Goal: Transaction & Acquisition: Purchase product/service

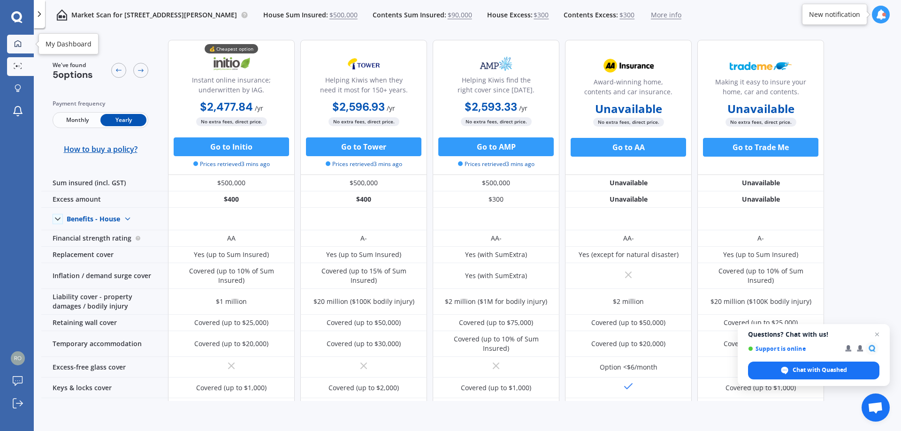
click at [23, 44] on div at bounding box center [18, 44] width 14 height 8
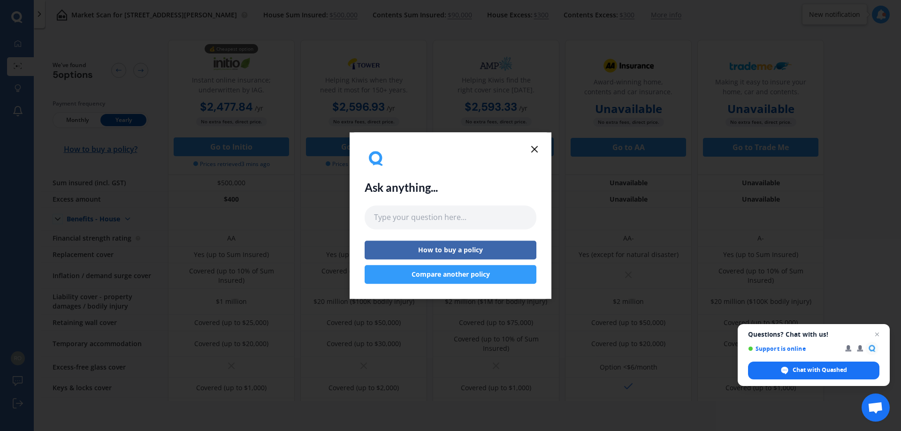
click at [534, 145] on icon at bounding box center [534, 149] width 11 height 11
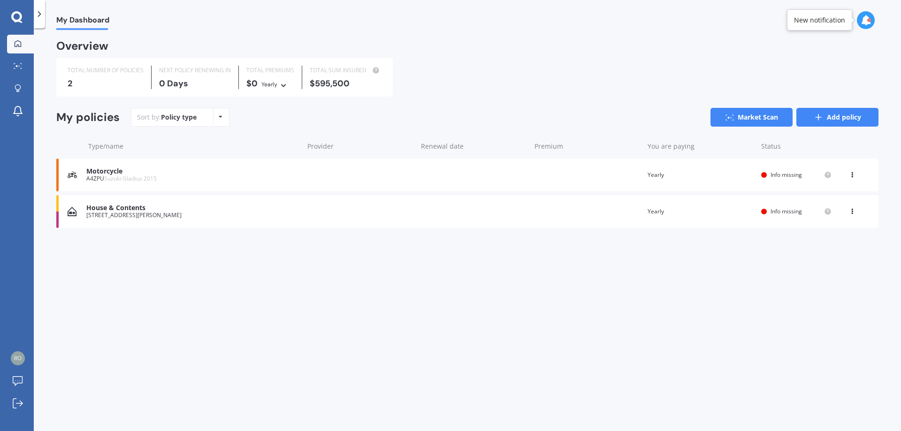
click at [843, 115] on link "Add policy" at bounding box center [838, 117] width 82 height 19
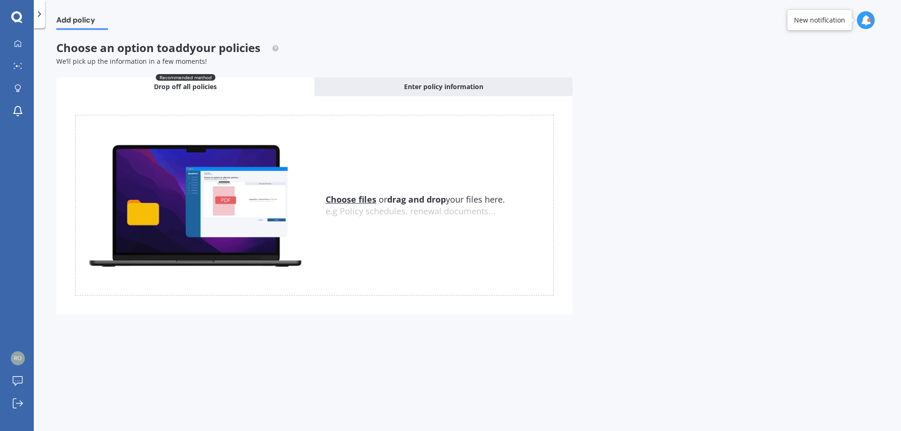
click at [365, 97] on div "Uploading Choose files or drag and drop your files here. Choose files or photos…" at bounding box center [314, 205] width 516 height 218
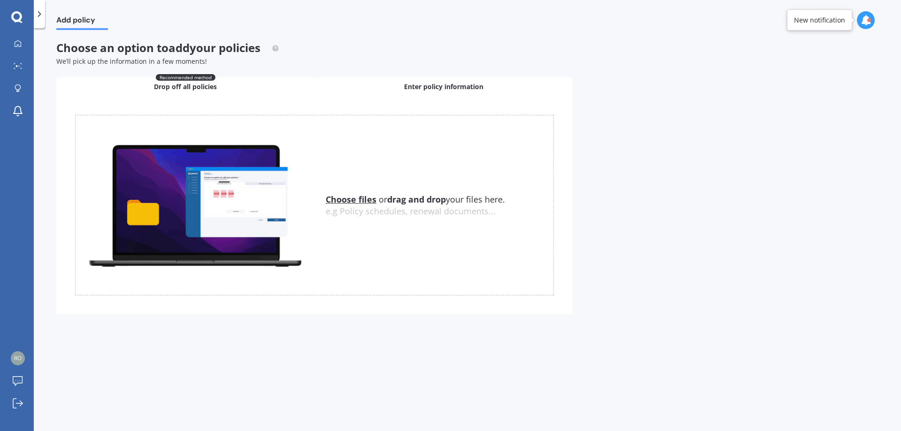
click at [378, 88] on div "Enter policy information" at bounding box center [443, 86] width 258 height 19
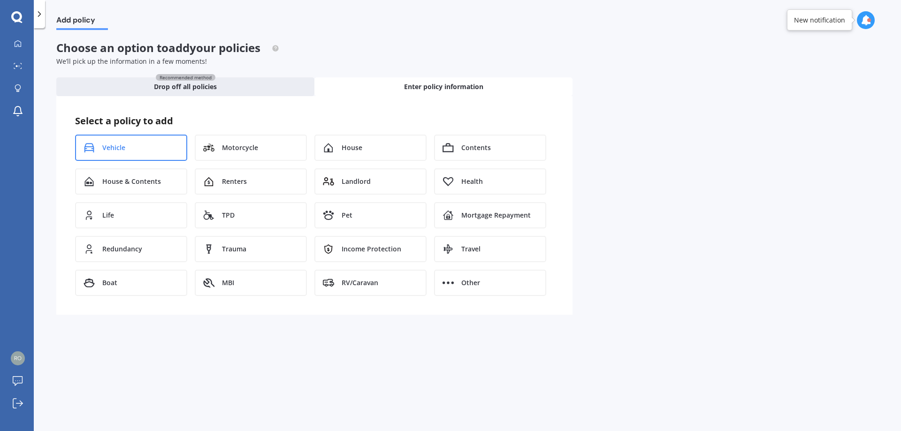
click at [149, 150] on div "Vehicle" at bounding box center [131, 148] width 112 height 26
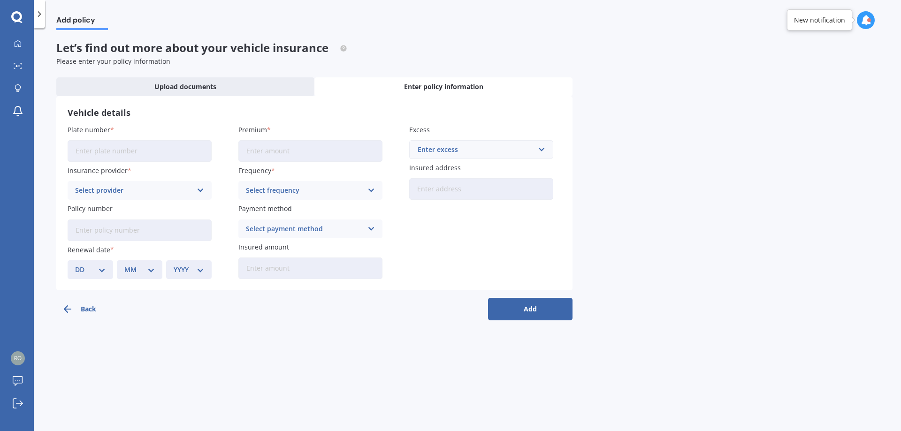
click at [130, 150] on input "Plate number" at bounding box center [140, 151] width 144 height 22
type input "GPL854"
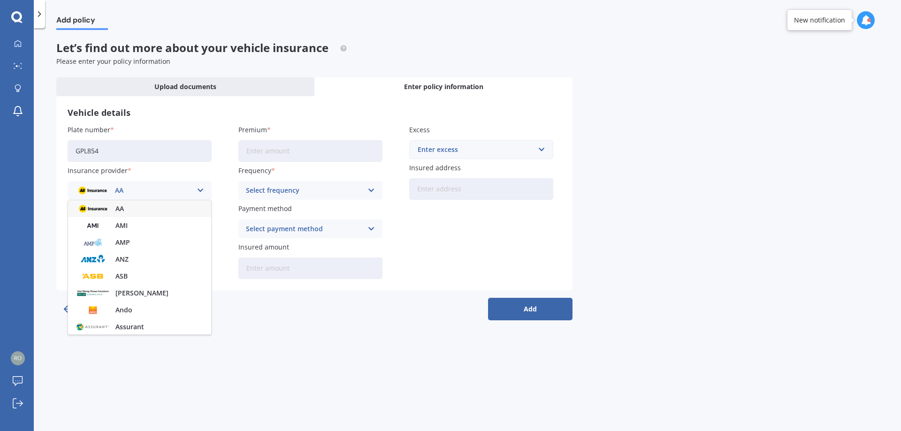
click at [215, 125] on div "Plate number GPL854 Insurance provider AA AA AMI AMP ANZ ASB [PERSON_NAME] Dowa…" at bounding box center [315, 202] width 494 height 154
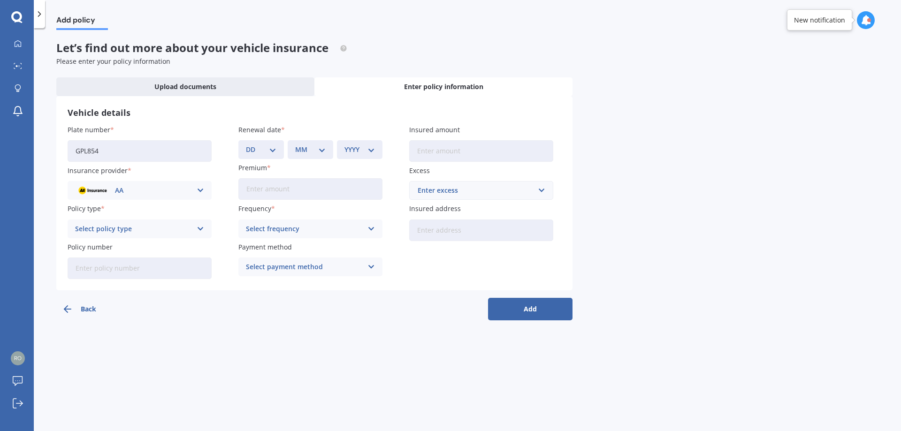
click at [185, 186] on div "AA" at bounding box center [133, 190] width 117 height 10
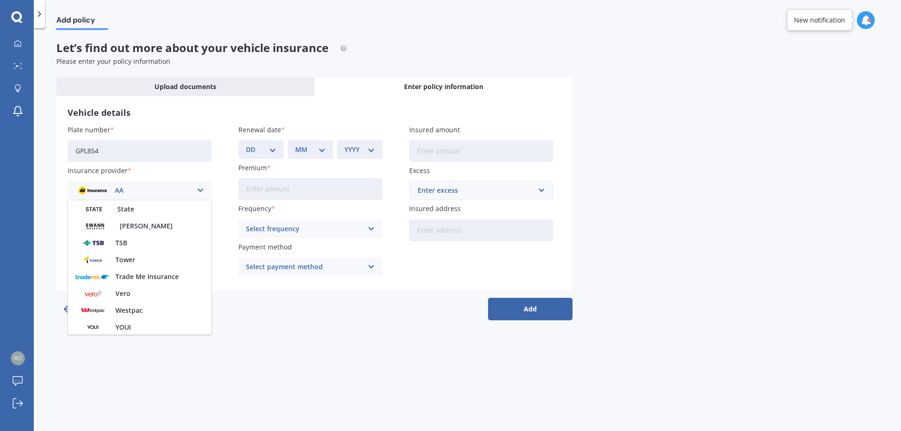
scroll to position [406, 0]
drag, startPoint x: 387, startPoint y: 404, endPoint x: 346, endPoint y: 357, distance: 62.3
click at [385, 404] on div "Add policy Let’s find out more about your vehicle insurance Please enter your p…" at bounding box center [467, 231] width 867 height 403
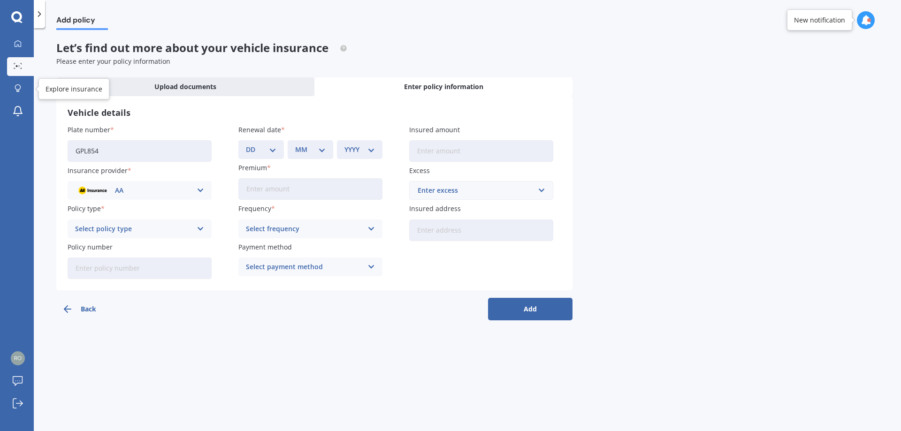
click at [15, 68] on icon at bounding box center [14, 68] width 1 height 1
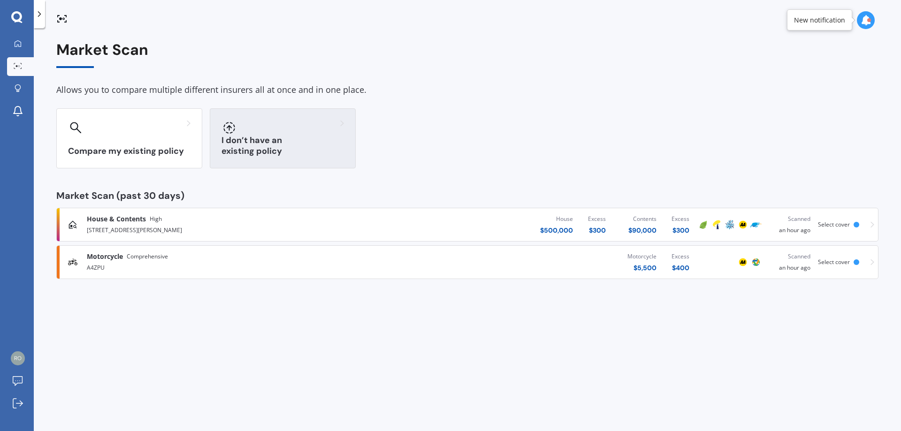
click at [330, 134] on div at bounding box center [283, 127] width 123 height 15
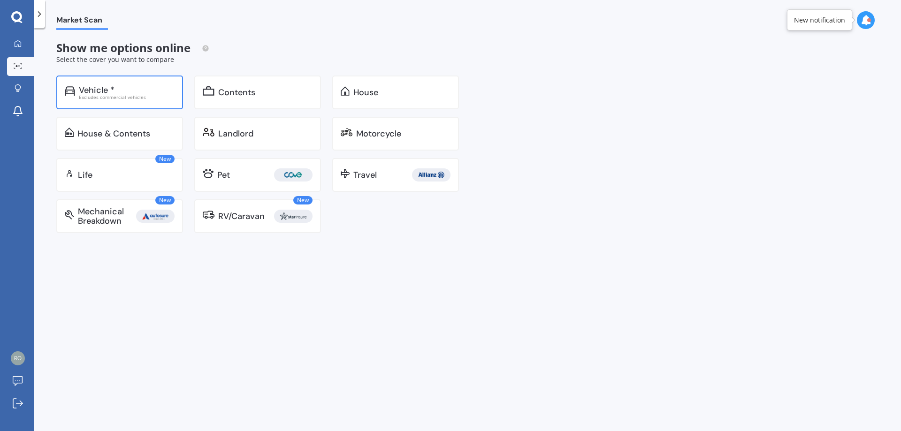
click at [99, 91] on div "Vehicle *" at bounding box center [97, 89] width 36 height 9
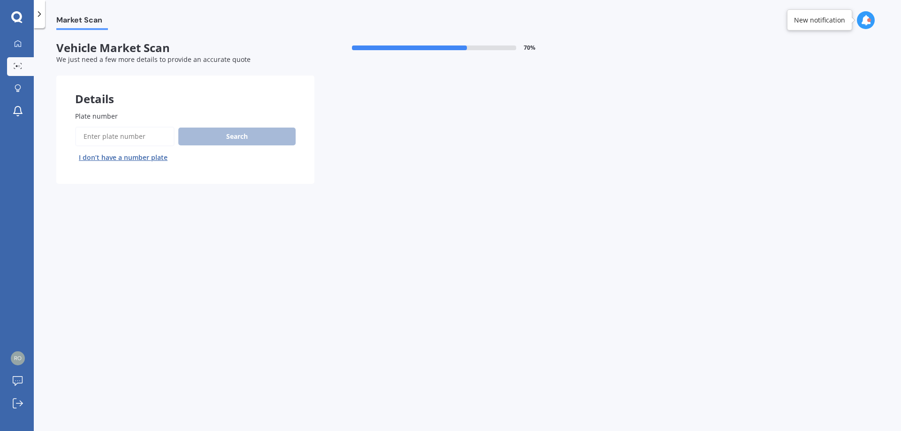
click at [131, 137] on input "Plate number" at bounding box center [125, 137] width 100 height 20
type input "gpl854"
click at [238, 131] on button "Search" at bounding box center [236, 137] width 117 height 18
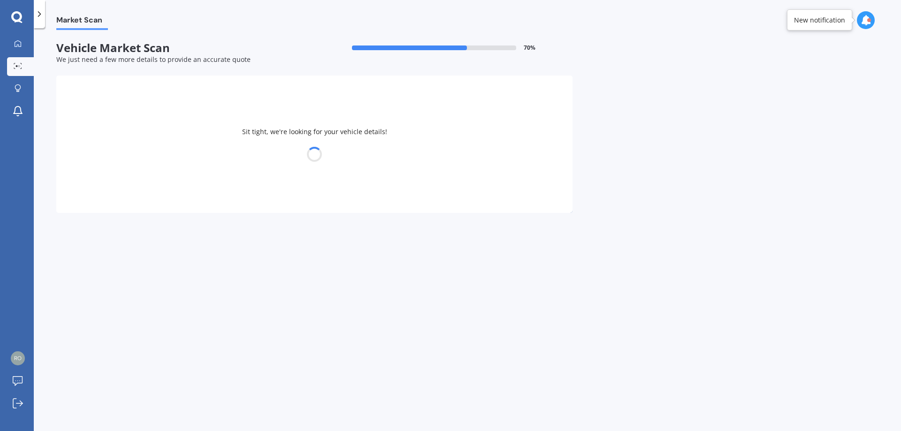
select select "HONDA"
select select "AIRWAVE"
select select "04"
select select "09"
select select "1984"
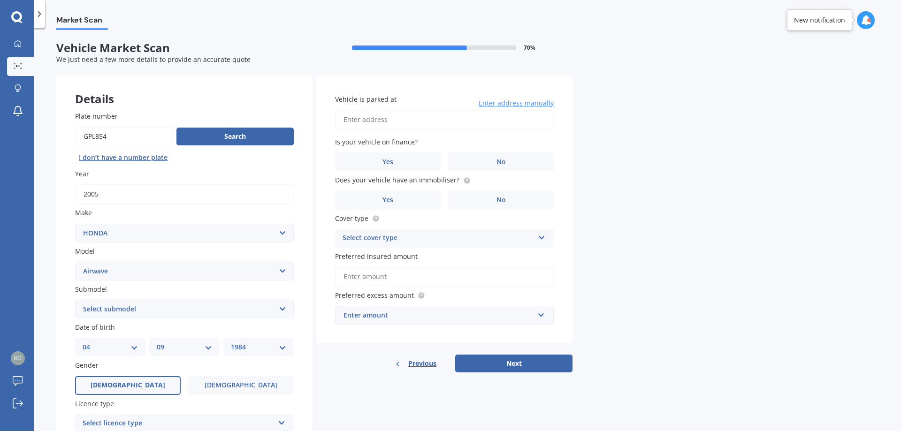
click at [362, 120] on input "Vehicle is parked at" at bounding box center [444, 120] width 219 height 20
type input "[STREET_ADDRESS][PERSON_NAME]"
click at [456, 159] on label "No" at bounding box center [501, 162] width 106 height 19
click at [0, 0] on input "No" at bounding box center [0, 0] width 0 height 0
click at [519, 203] on label "No" at bounding box center [501, 200] width 106 height 19
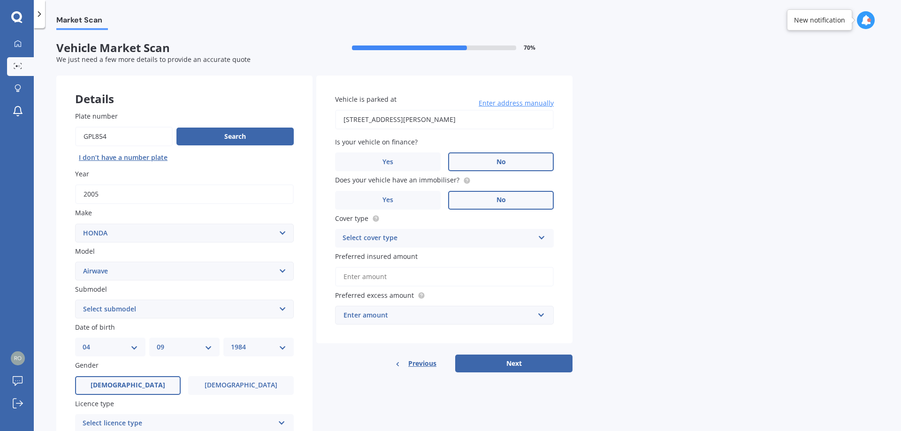
click at [0, 0] on input "No" at bounding box center [0, 0] width 0 height 0
click at [438, 233] on div "Select cover type" at bounding box center [439, 238] width 192 height 11
click at [385, 251] on div "Comprehensive" at bounding box center [445, 256] width 218 height 17
click at [406, 274] on input "Preferred insured amount" at bounding box center [444, 277] width 219 height 20
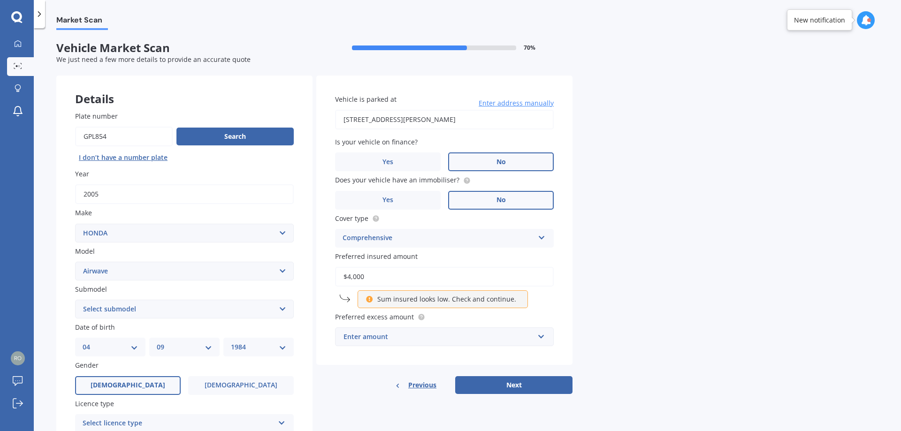
type input "$4,000"
click at [587, 291] on div "Market Scan Vehicle Market Scan 70 % We just need a few more details to provide…" at bounding box center [467, 231] width 867 height 403
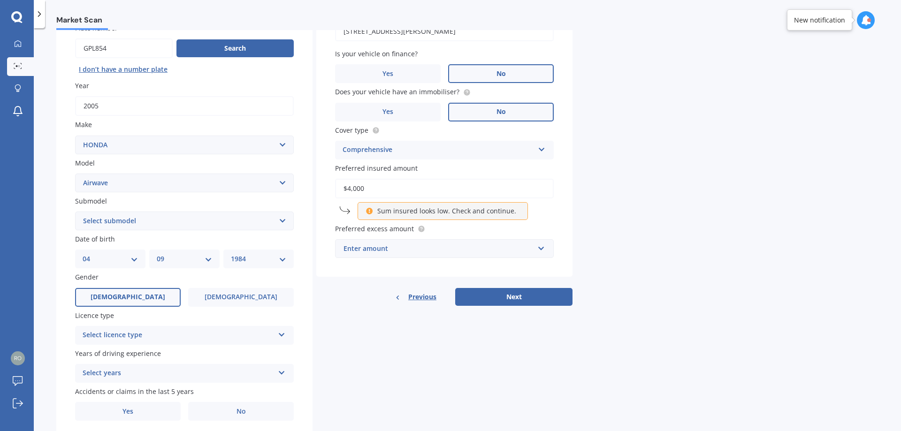
scroll to position [94, 0]
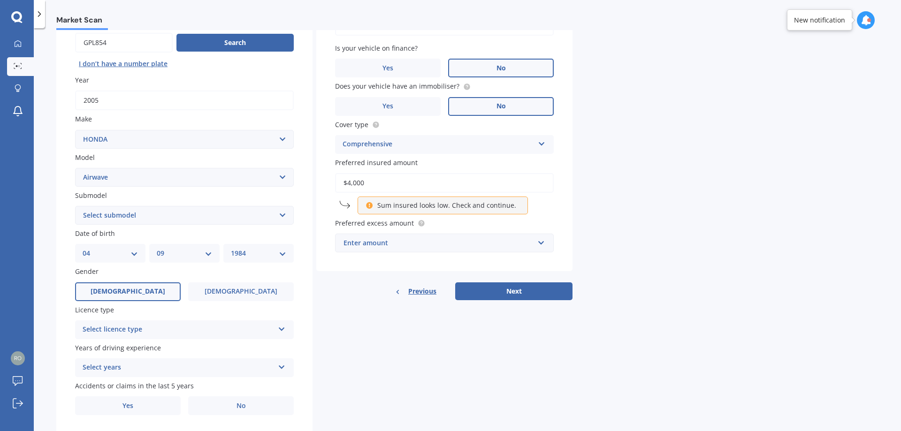
click at [133, 313] on label "Licence type" at bounding box center [182, 310] width 215 height 10
click at [124, 334] on div "Select licence type" at bounding box center [179, 329] width 192 height 11
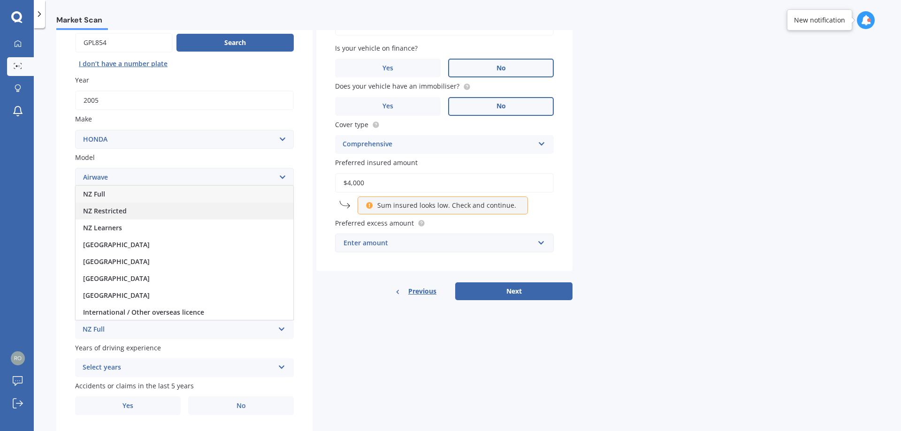
click at [132, 209] on div "NZ Restricted" at bounding box center [185, 211] width 218 height 17
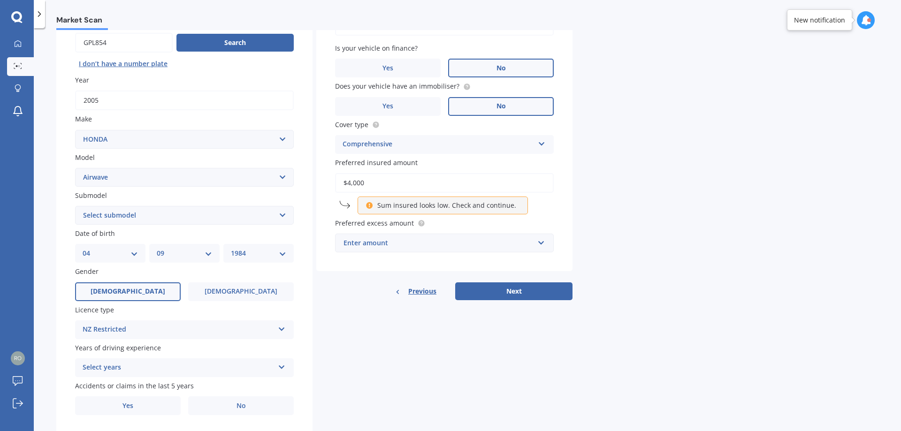
click at [126, 370] on div "Select years" at bounding box center [179, 367] width 192 height 11
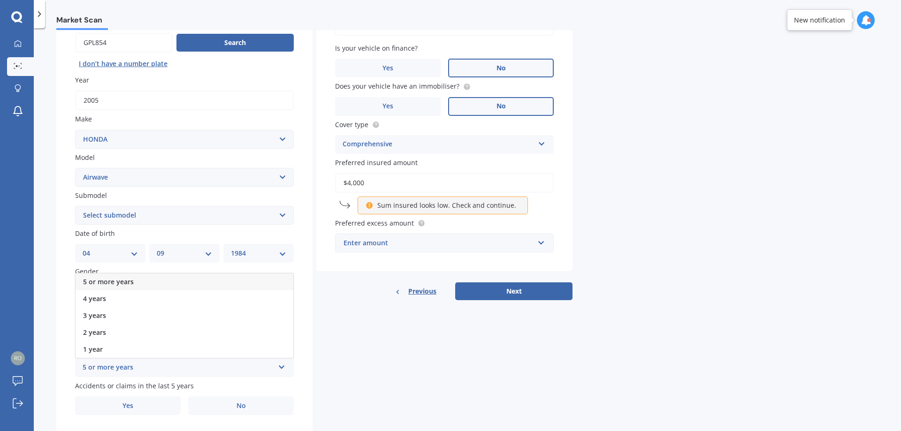
click at [95, 284] on span "5 or more years" at bounding box center [108, 281] width 51 height 9
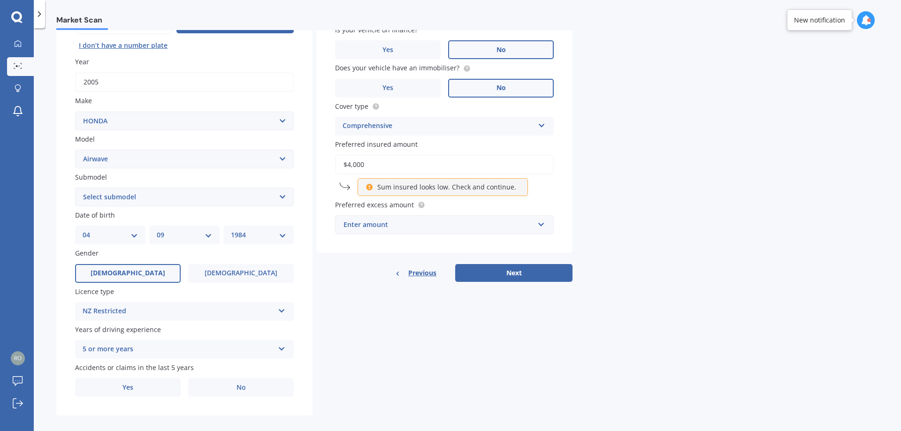
scroll to position [121, 0]
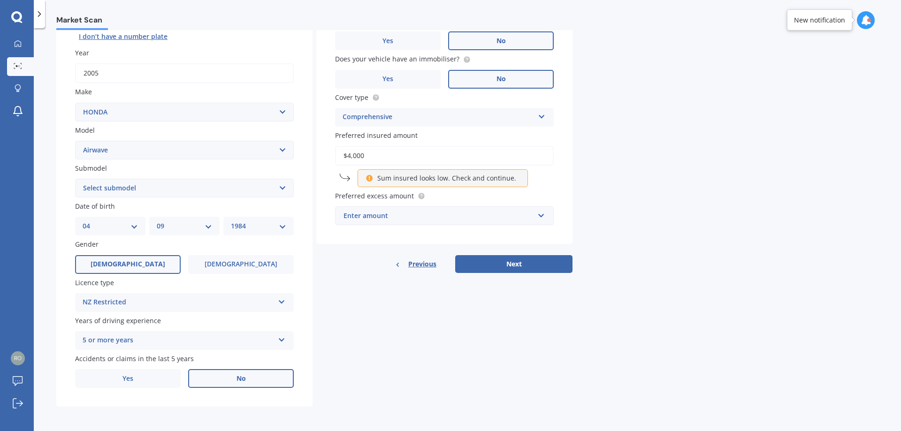
click at [205, 375] on label "No" at bounding box center [241, 378] width 106 height 19
click at [0, 0] on input "No" at bounding box center [0, 0] width 0 height 0
click at [125, 382] on span "Yes" at bounding box center [128, 379] width 11 height 8
click at [0, 0] on input "Yes" at bounding box center [0, 0] width 0 height 0
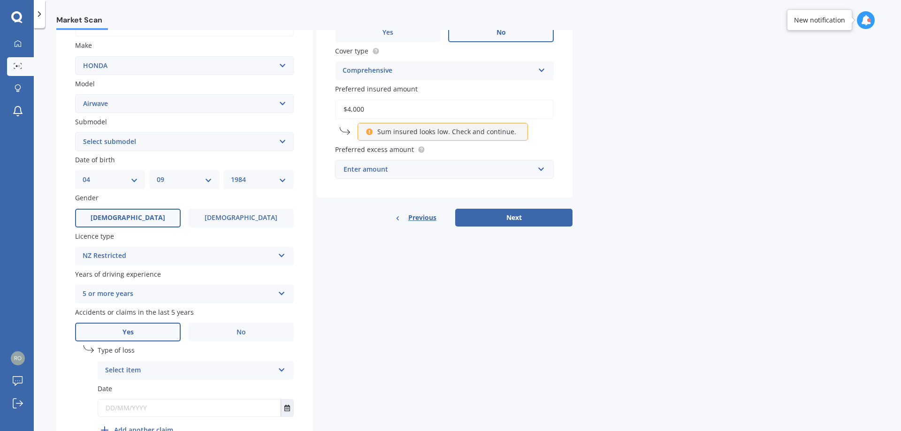
scroll to position [223, 0]
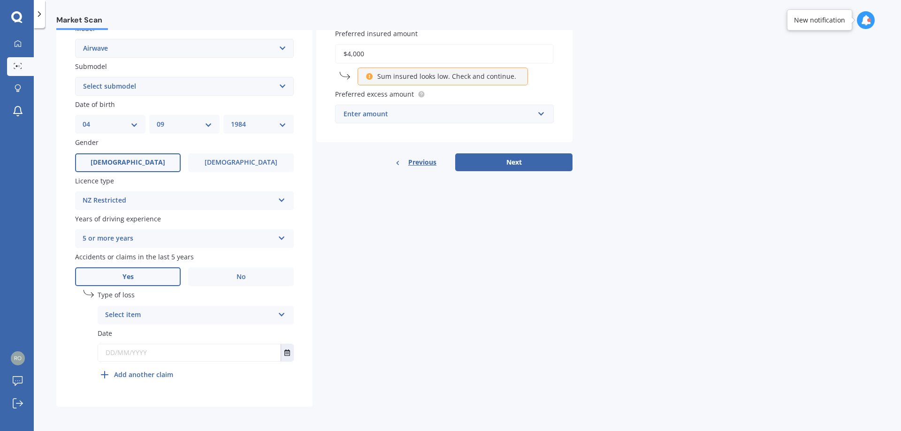
click at [131, 317] on div "Select item" at bounding box center [189, 315] width 169 height 11
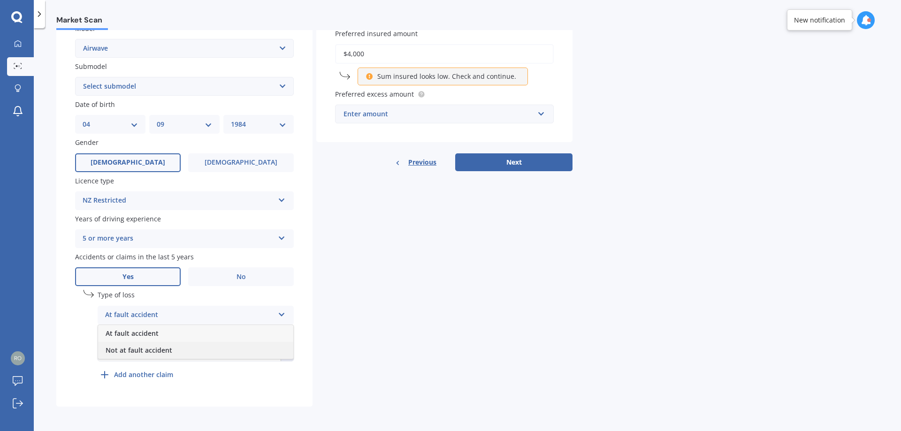
click at [145, 349] on span "Not at fault accident" at bounding box center [139, 350] width 67 height 9
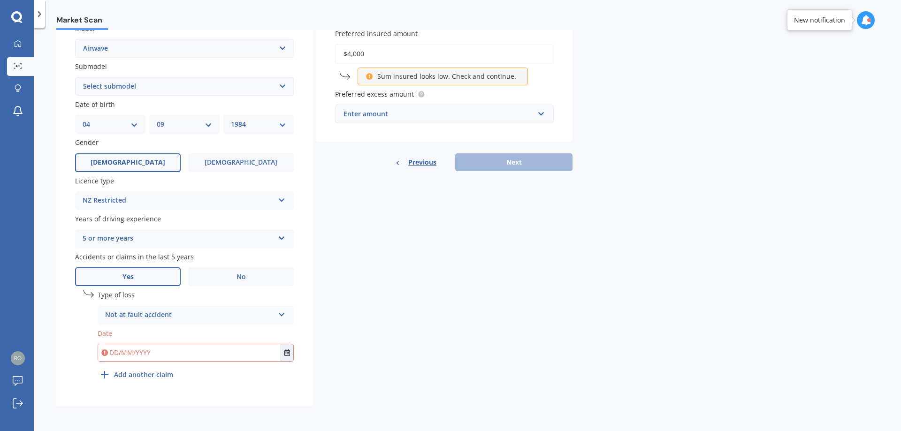
click at [137, 359] on input "text" at bounding box center [189, 353] width 183 height 17
click at [287, 353] on icon "Select date" at bounding box center [287, 353] width 6 height 7
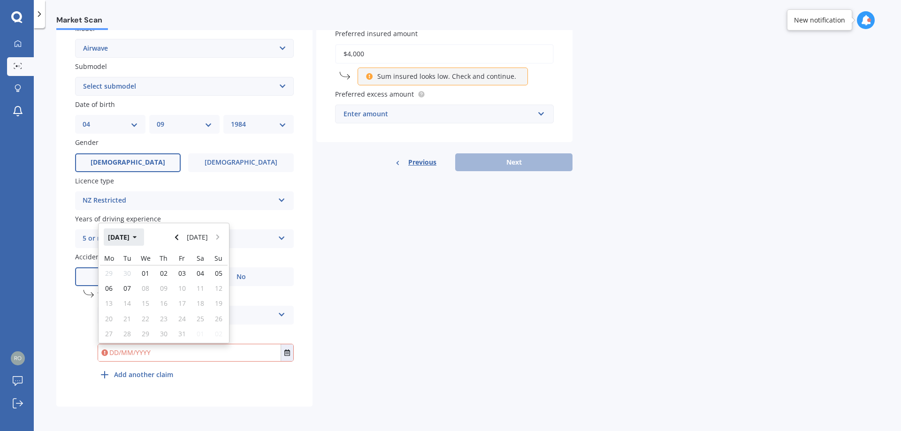
click at [136, 239] on button "[DATE]" at bounding box center [124, 237] width 40 height 17
click at [182, 238] on button "Navigate back" at bounding box center [177, 237] width 12 height 17
click at [141, 321] on div "Oct" at bounding box center [148, 327] width 32 height 30
click at [163, 271] on span "03" at bounding box center [164, 273] width 8 height 9
type input "[DATE]"
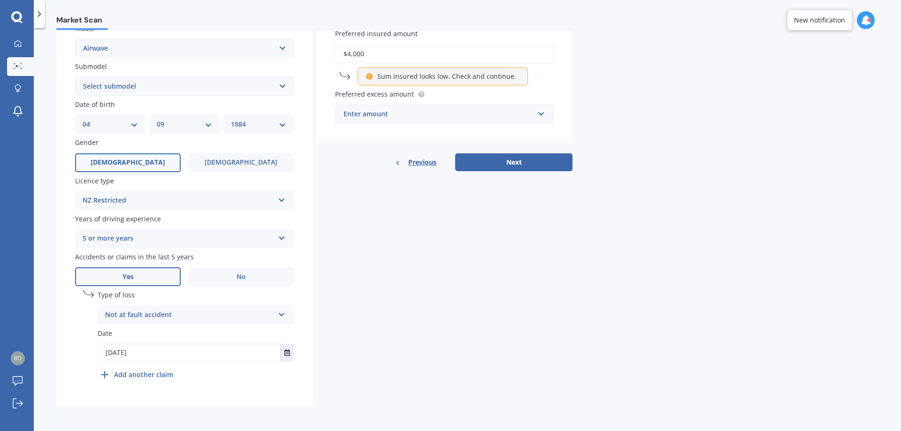
click at [362, 340] on div "Details Plate number Search I don’t have a number plate Year [DATE] Make Select…" at bounding box center [314, 130] width 516 height 554
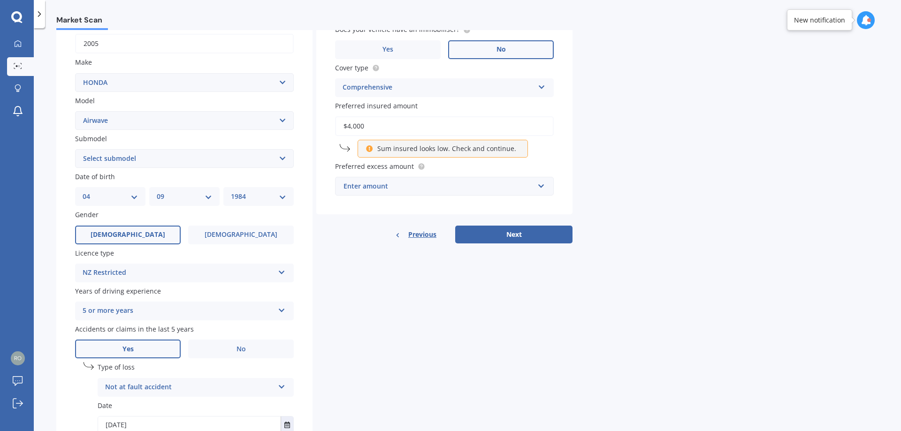
scroll to position [35, 0]
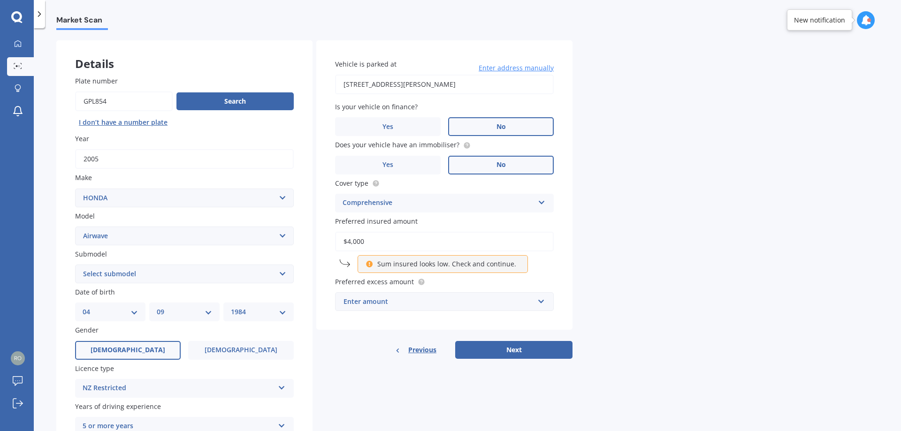
drag, startPoint x: 384, startPoint y: 238, endPoint x: 254, endPoint y: 222, distance: 131.5
click at [255, 223] on div "Details Plate number Search I don’t have a number plate Year [DATE] Make Select…" at bounding box center [314, 317] width 516 height 554
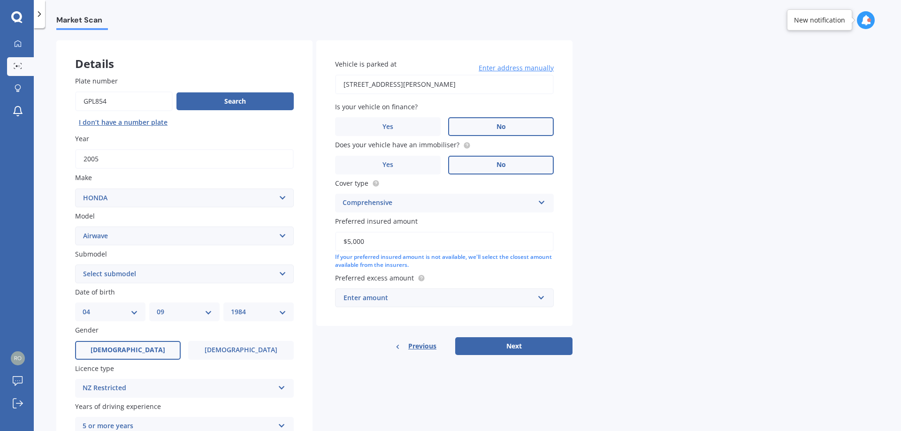
type input "$5,000"
click at [686, 261] on div "Market Scan Vehicle Market Scan 70 % We just need a few more details to provide…" at bounding box center [467, 231] width 867 height 403
click at [442, 305] on input "text" at bounding box center [441, 298] width 210 height 18
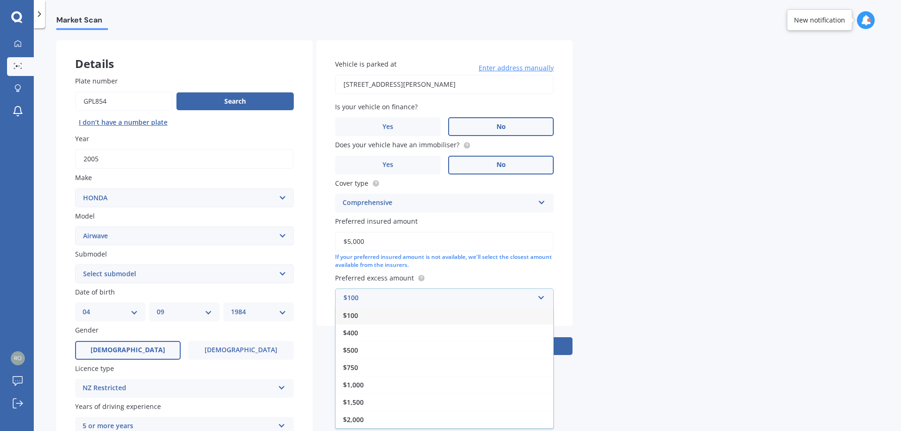
click at [377, 317] on div "$100" at bounding box center [445, 315] width 218 height 17
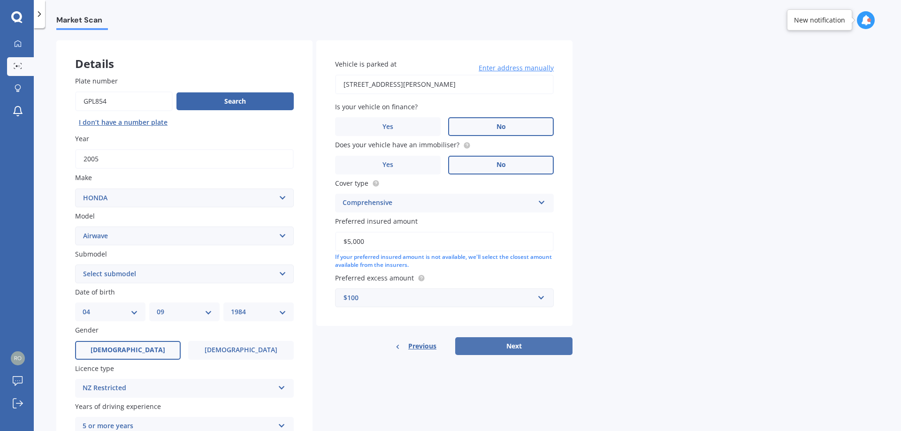
click at [509, 348] on button "Next" at bounding box center [513, 346] width 117 height 18
click at [102, 269] on select "Select submodel (All)" at bounding box center [184, 274] width 219 height 19
select select "(ALL)"
click at [75, 265] on select "Select submodel (All)" at bounding box center [184, 274] width 219 height 19
click at [514, 342] on button "Next" at bounding box center [513, 346] width 117 height 18
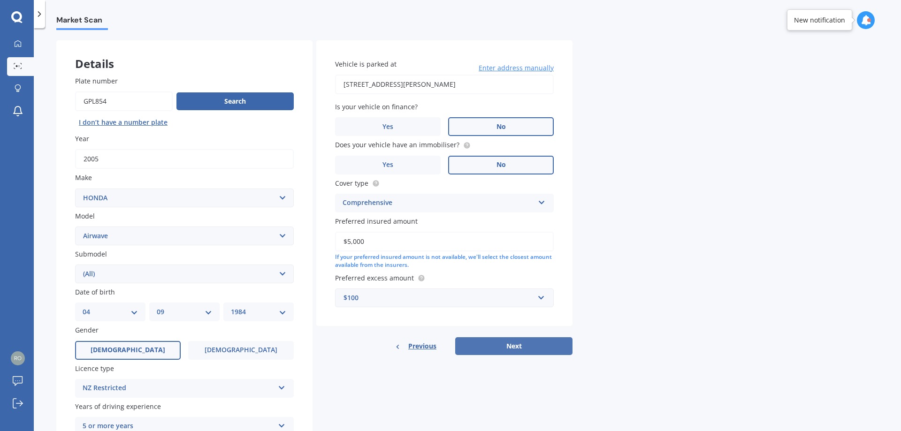
select select "04"
select select "09"
select select "1984"
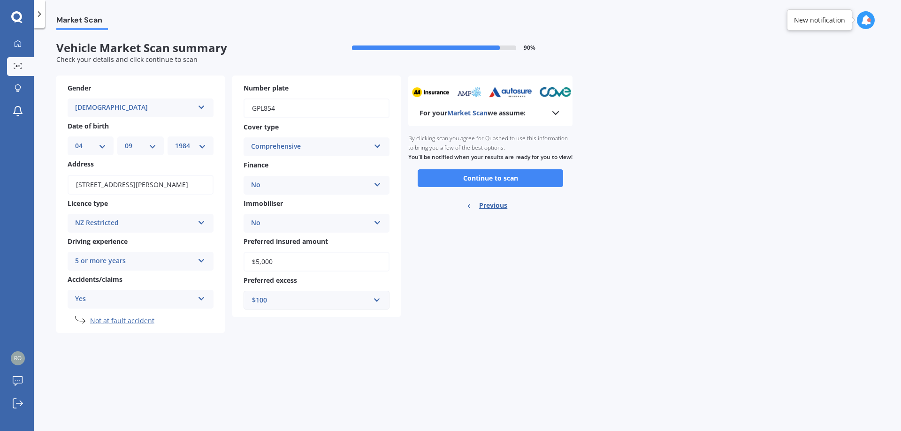
scroll to position [0, 0]
click at [494, 187] on button "Continue to scan" at bounding box center [491, 178] width 146 height 18
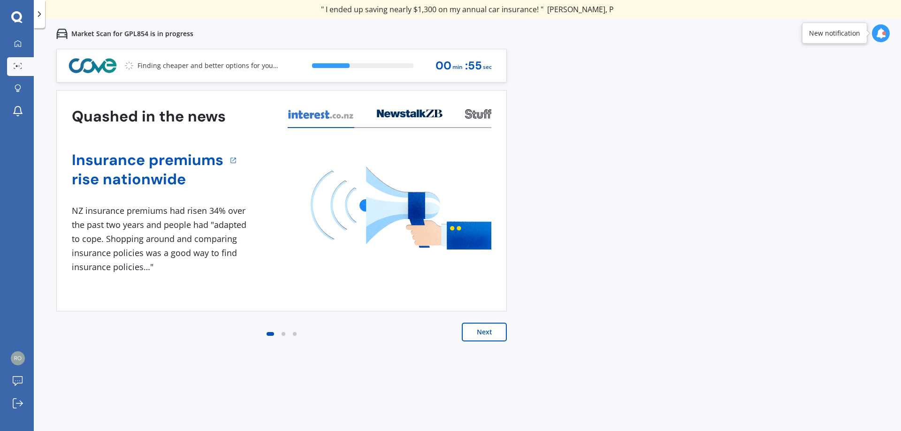
click at [41, 13] on icon at bounding box center [39, 13] width 9 height 9
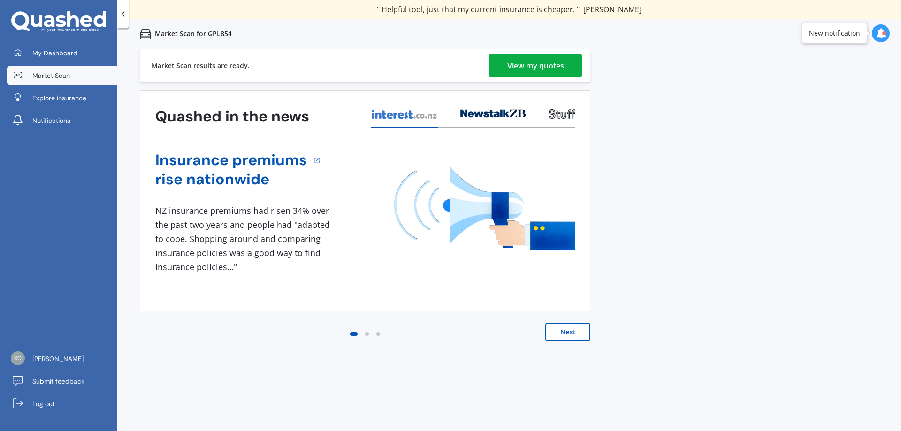
click at [498, 66] on link "View my quotes" at bounding box center [536, 65] width 94 height 23
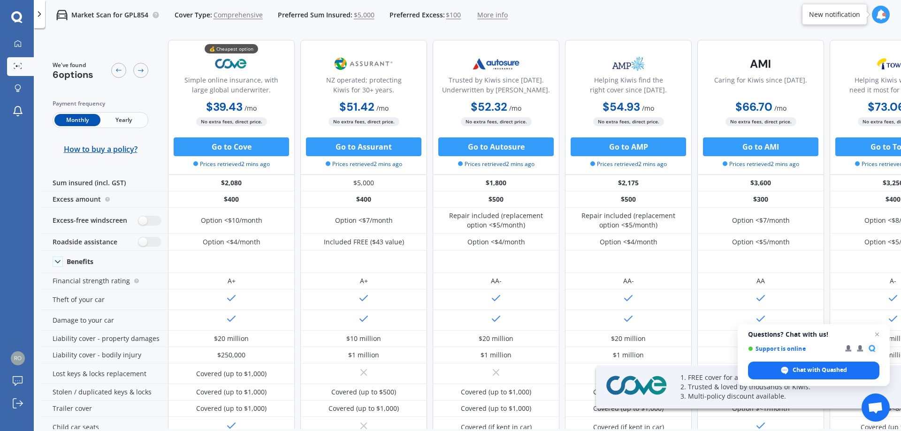
drag, startPoint x: 219, startPoint y: 149, endPoint x: 125, endPoint y: 63, distance: 127.6
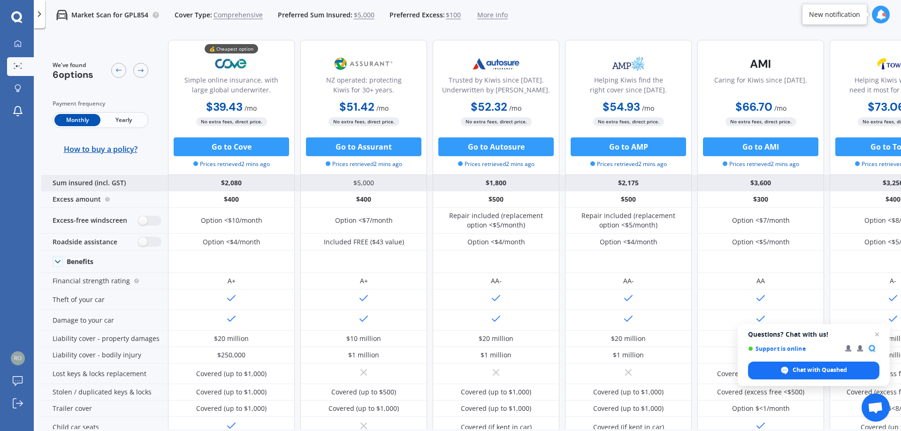
drag, startPoint x: 125, startPoint y: 63, endPoint x: 112, endPoint y: 184, distance: 120.8
click at [112, 184] on div "Sum insured (incl. GST)" at bounding box center [104, 183] width 127 height 16
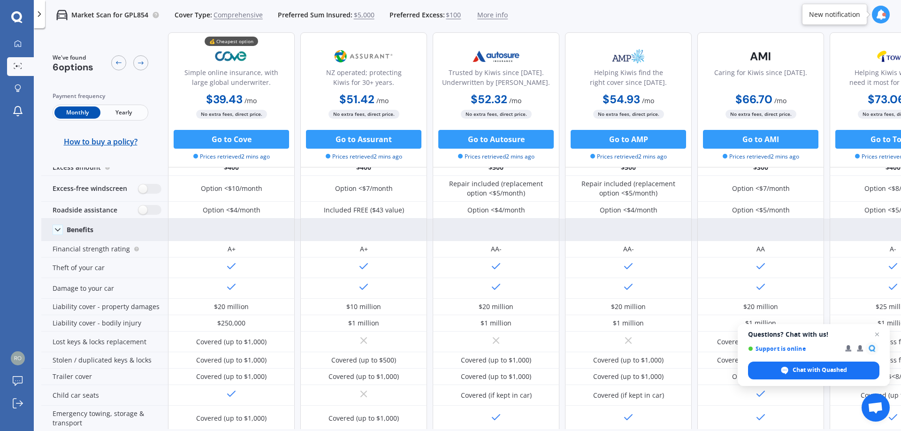
scroll to position [47, 0]
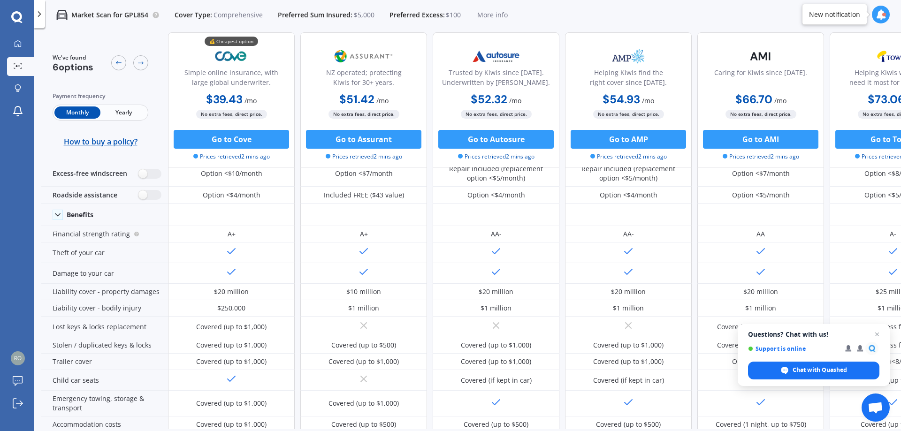
click at [121, 113] on span "Yearly" at bounding box center [123, 113] width 46 height 12
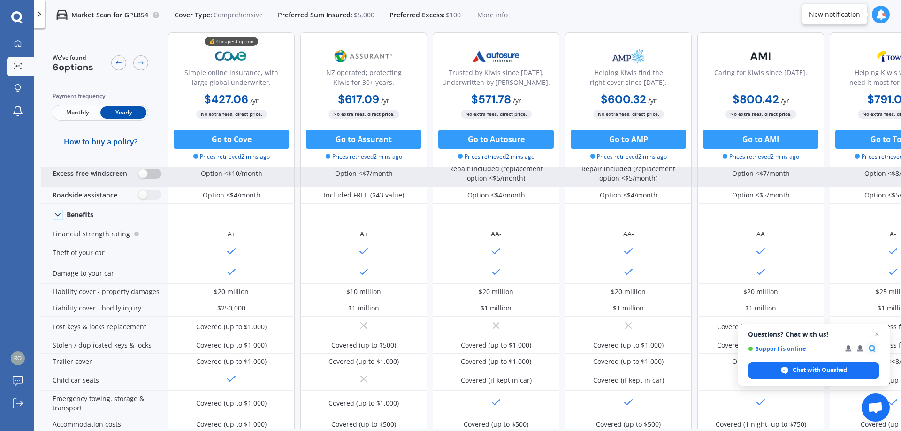
click at [150, 177] on label at bounding box center [149, 174] width 23 height 10
radio input "true"
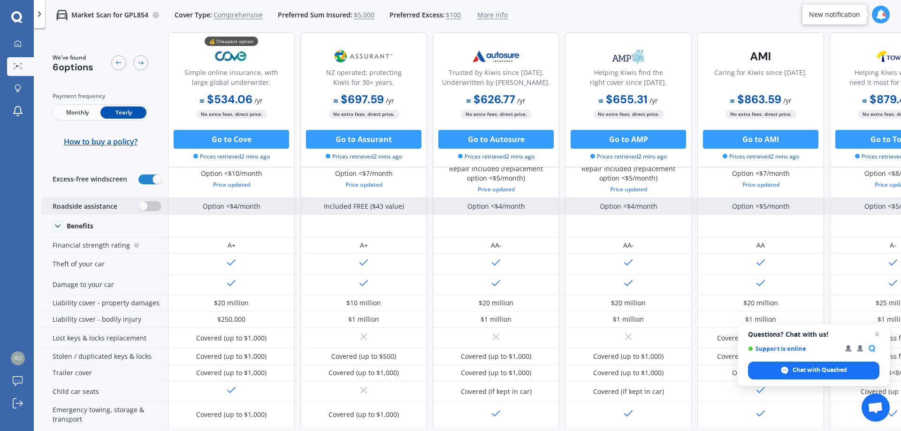
click at [155, 207] on label at bounding box center [149, 206] width 23 height 10
radio input "true"
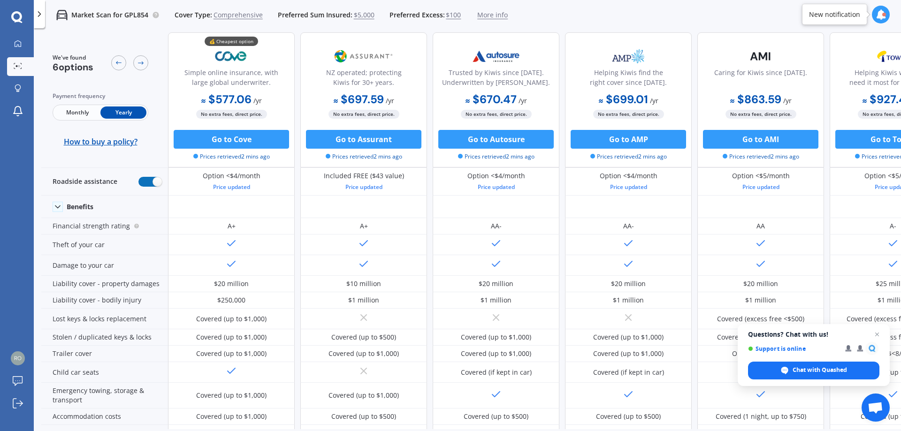
scroll to position [94, 0]
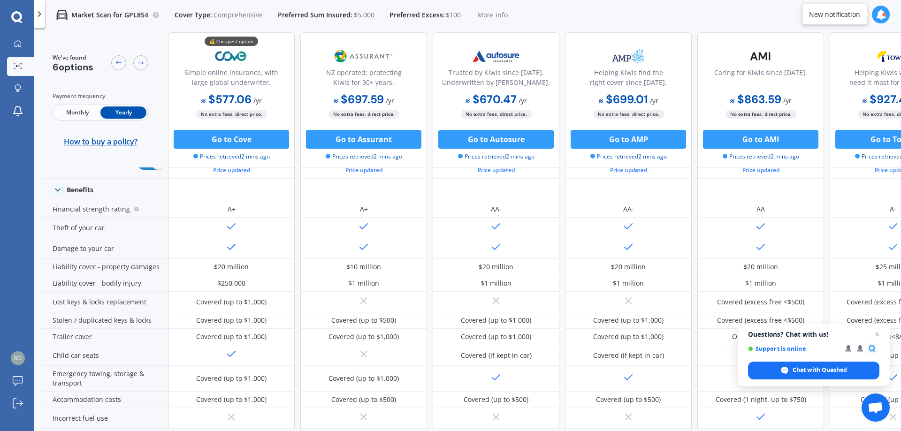
click at [362, 15] on span "$5,000" at bounding box center [364, 14] width 21 height 9
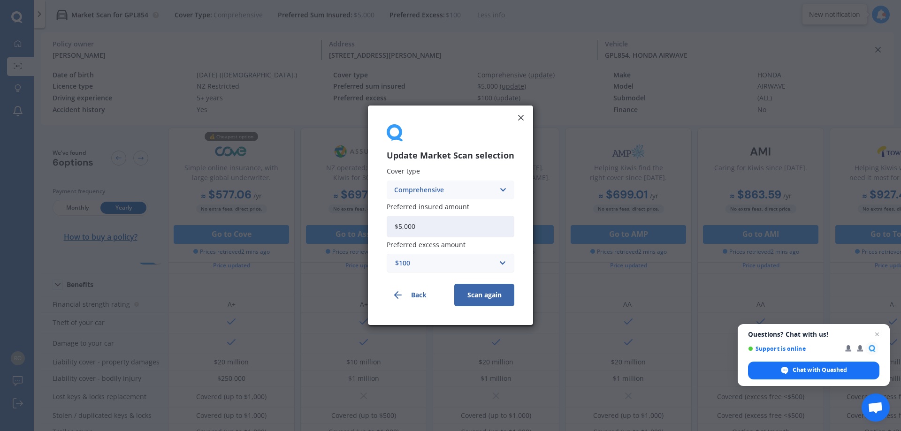
drag, startPoint x: 435, startPoint y: 223, endPoint x: 281, endPoint y: 211, distance: 154.4
click at [282, 211] on div "Update Market Scan selection Cover type Comprehensive Comprehensive Third Party…" at bounding box center [450, 215] width 901 height 431
type input "$4,000"
click at [504, 261] on input "text" at bounding box center [447, 264] width 119 height 18
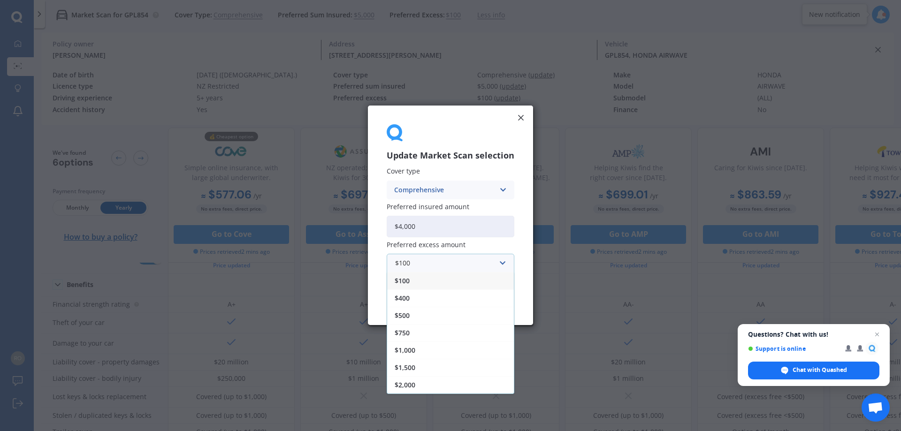
click at [414, 254] on div "$100 $100 $400 $500 $750 $1,000 $1,500 $2,000" at bounding box center [451, 263] width 128 height 19
click at [414, 259] on input "text" at bounding box center [447, 264] width 119 height 18
click at [417, 262] on input "text" at bounding box center [447, 264] width 119 height 18
click at [501, 261] on input "text" at bounding box center [447, 264] width 119 height 18
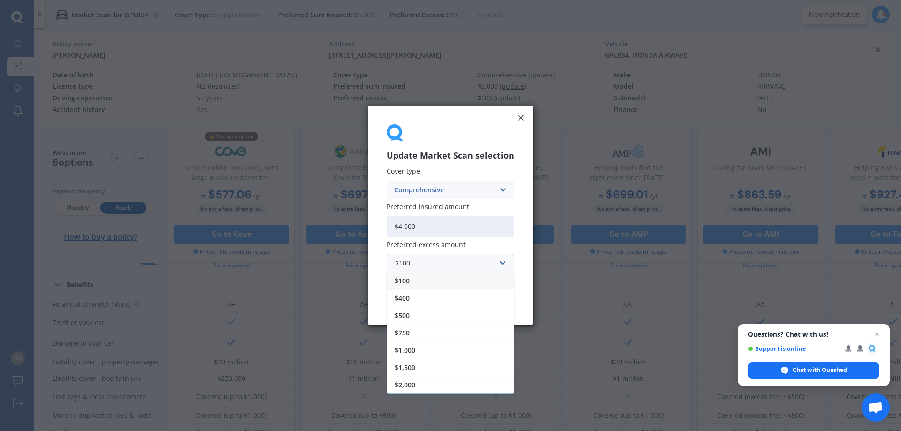
click at [488, 280] on div "$100" at bounding box center [450, 281] width 127 height 17
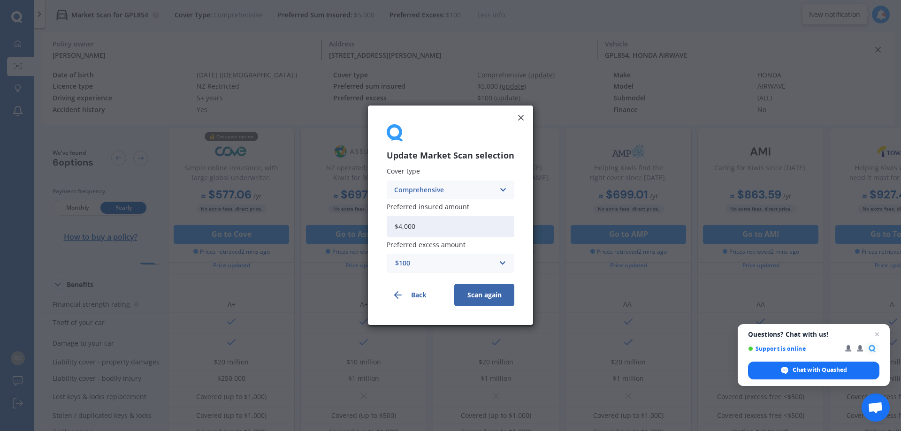
click at [506, 264] on div "$100 $100 $400 $500 $750 $1,000 $1,500 $2,000" at bounding box center [451, 263] width 128 height 19
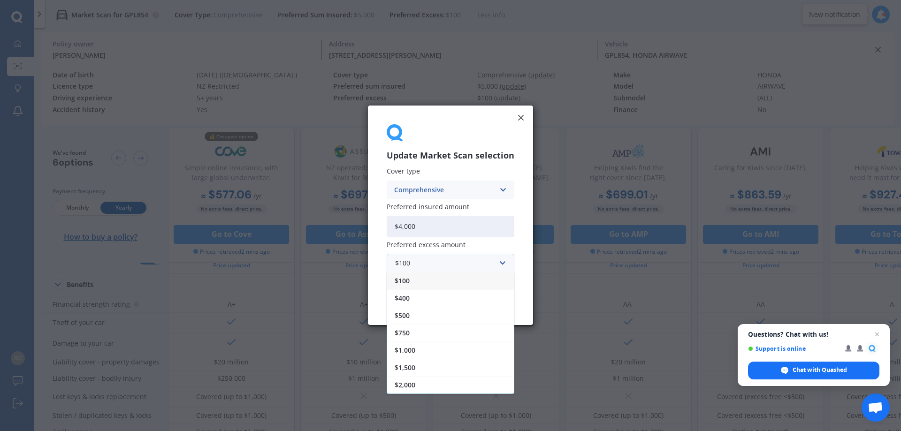
click at [475, 273] on div "$100" at bounding box center [450, 281] width 127 height 17
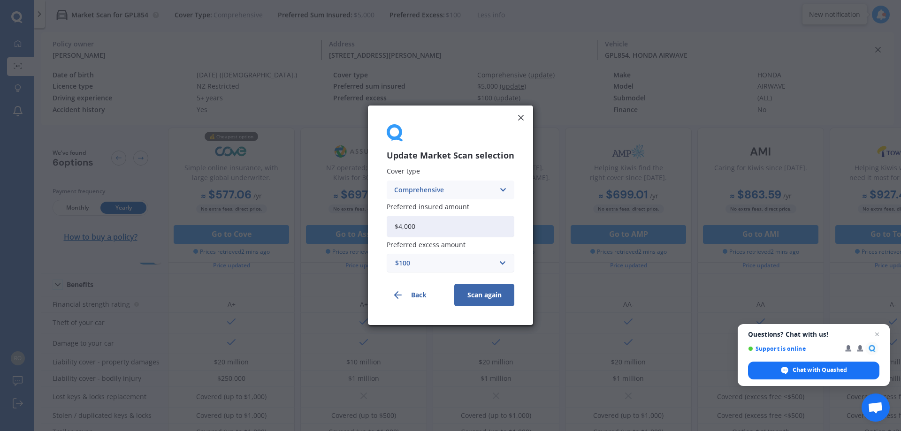
click at [482, 296] on button "Scan again" at bounding box center [484, 295] width 60 height 23
